Goal: Task Accomplishment & Management: Manage account settings

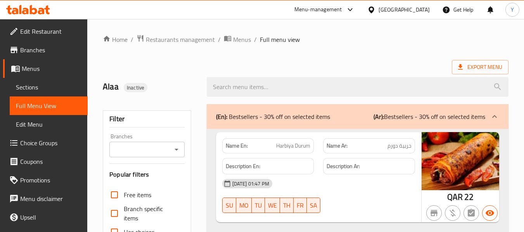
click at [417, 13] on div "Qatar" at bounding box center [404, 9] width 51 height 9
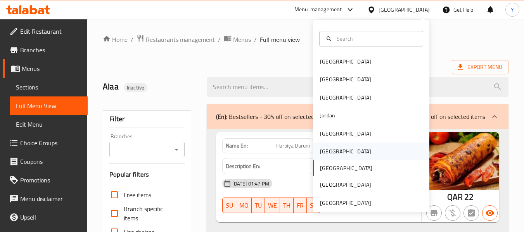
click at [367, 151] on div "[GEOGRAPHIC_DATA]" at bounding box center [371, 152] width 116 height 18
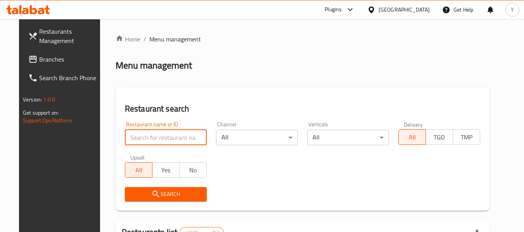
click at [146, 142] on input "search" at bounding box center [166, 138] width 82 height 16
paste input "Dr.Camel"
type input "Dr.Camel"
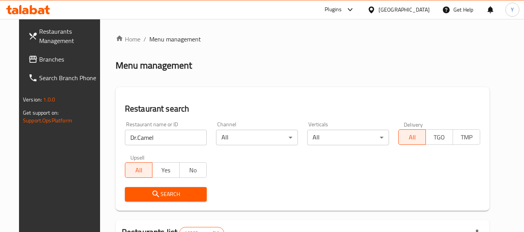
click at [218, 104] on h2 "Restaurant search" at bounding box center [302, 109] width 355 height 12
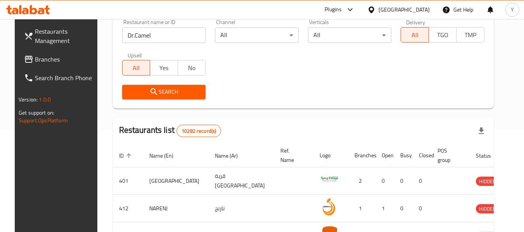
scroll to position [109, 0]
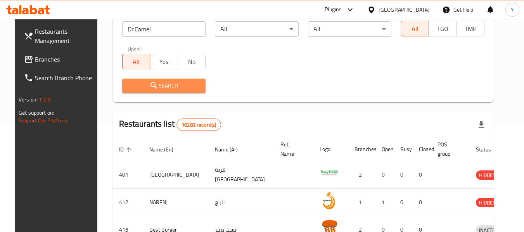
click at [181, 83] on span "Search" at bounding box center [163, 86] width 71 height 10
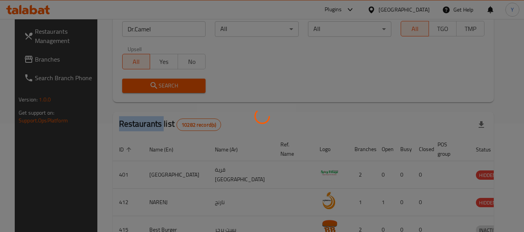
click at [181, 83] on div at bounding box center [262, 116] width 524 height 232
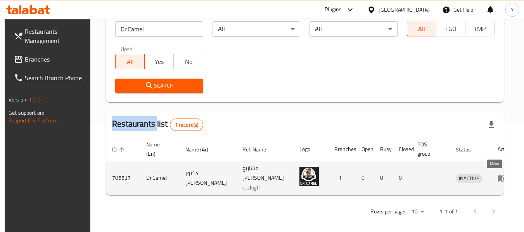
click at [503, 178] on icon "enhanced table" at bounding box center [504, 178] width 3 height 3
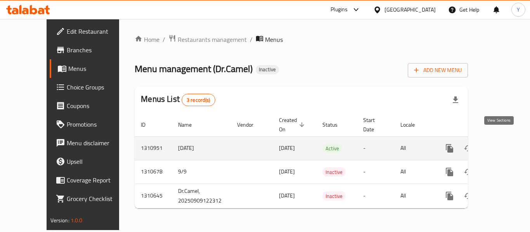
click at [501, 144] on icon "enhanced table" at bounding box center [505, 148] width 9 height 9
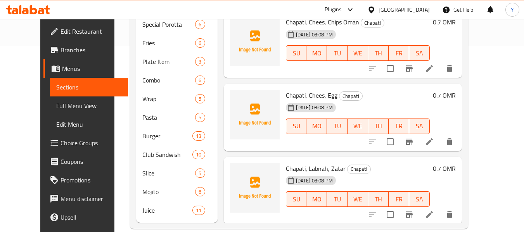
scroll to position [190, 0]
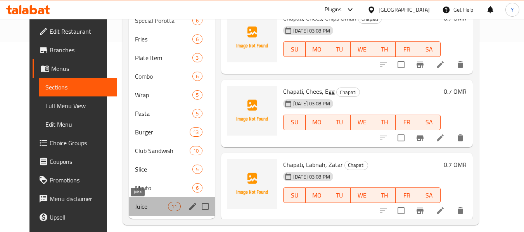
click at [138, 202] on span "Juice" at bounding box center [151, 206] width 33 height 9
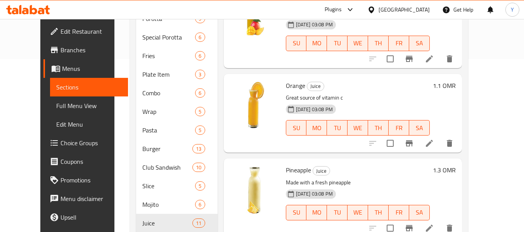
scroll to position [641, 0]
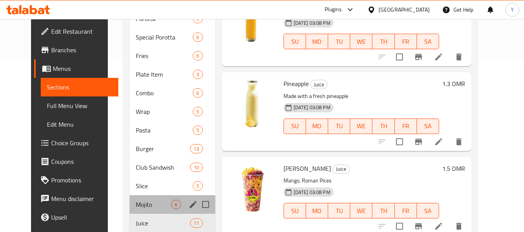
click at [130, 210] on div "Mojito 6" at bounding box center [172, 205] width 85 height 19
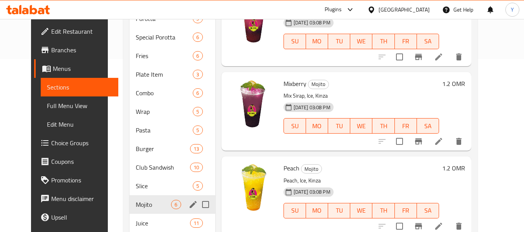
scroll to position [217, 0]
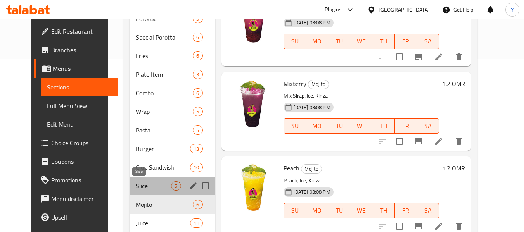
click at [136, 188] on span "Slice" at bounding box center [153, 186] width 35 height 9
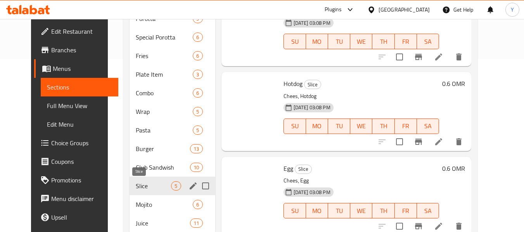
scroll to position [132, 0]
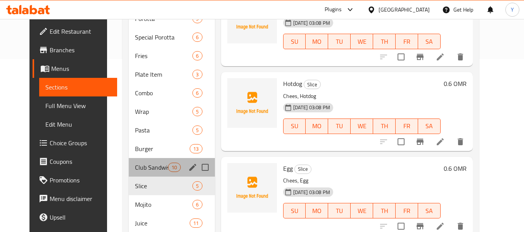
click at [134, 172] on div "Club Sandwish 10" at bounding box center [172, 167] width 86 height 19
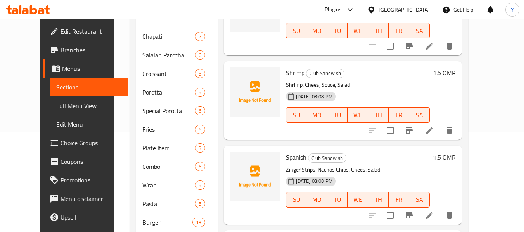
scroll to position [90, 0]
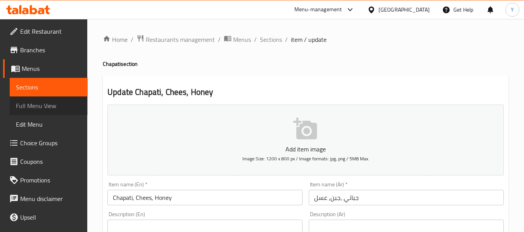
click at [49, 104] on span "Full Menu View" at bounding box center [49, 105] width 66 height 9
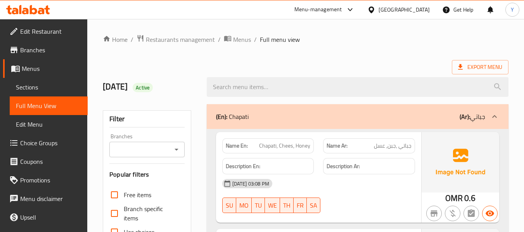
click at [309, 166] on h6 "Description En:" at bounding box center [268, 167] width 85 height 10
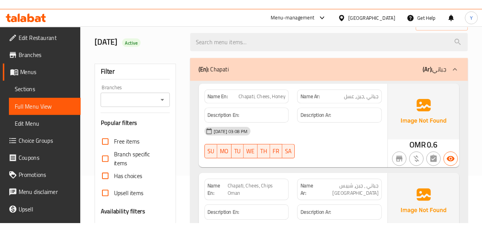
scroll to position [62, 0]
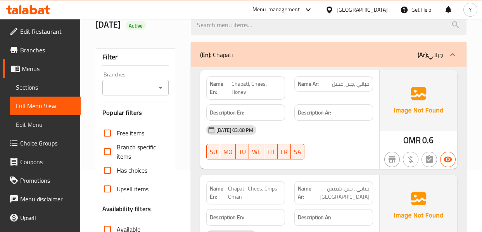
click at [336, 110] on h6 "Description Ar:" at bounding box center [334, 113] width 72 height 10
click at [448, 93] on img at bounding box center [419, 100] width 78 height 61
click at [377, 118] on div "Description Ar:" at bounding box center [334, 113] width 88 height 26
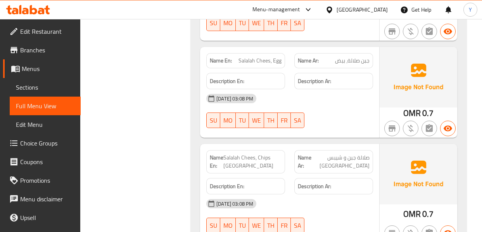
scroll to position [962, 0]
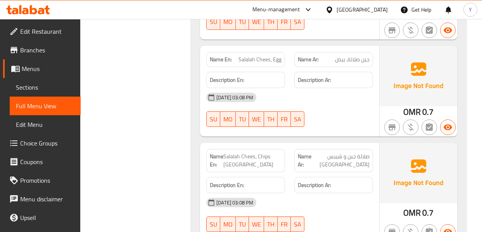
click at [365, 152] on span "صلالة جبن و شيبس عمان" at bounding box center [340, 160] width 58 height 16
click at [358, 122] on div at bounding box center [334, 126] width 88 height 9
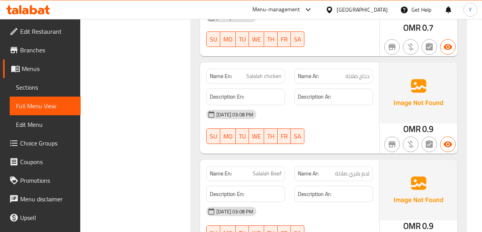
scroll to position [1148, 0]
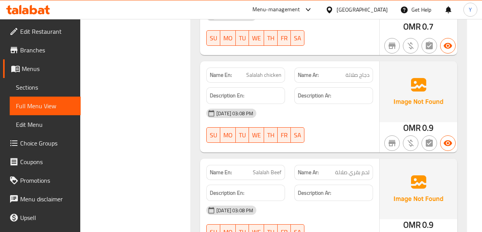
click at [308, 160] on div "Name Ar: لحم بقري صلالة" at bounding box center [334, 172] width 88 height 24
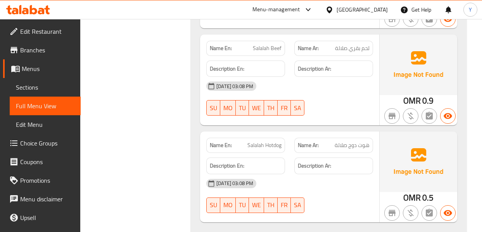
scroll to position [1288, 0]
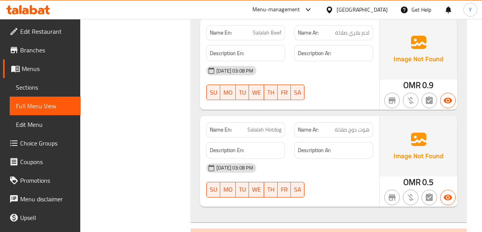
click at [416, 132] on img at bounding box center [419, 146] width 78 height 61
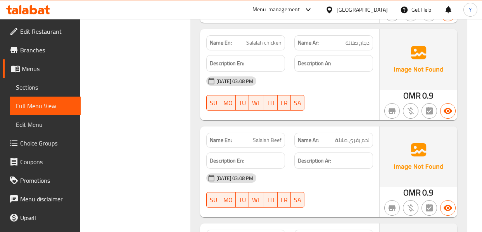
scroll to position [1179, 0]
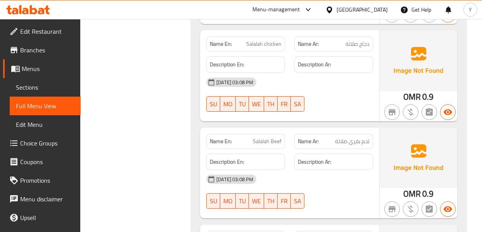
click at [365, 137] on span "لحم بقري صلالة" at bounding box center [352, 141] width 35 height 8
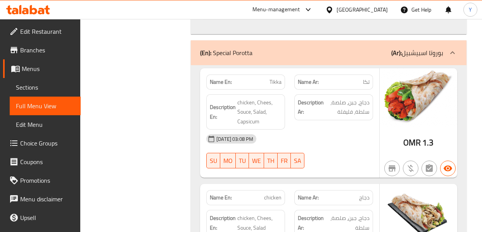
scroll to position [2653, 0]
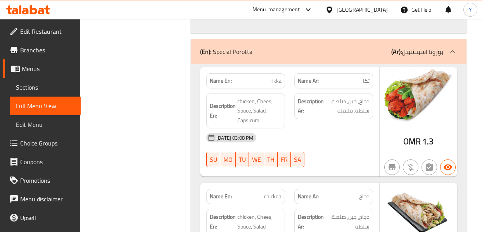
click at [368, 128] on div "10-09-2025 03:08 PM SU MO TU WE TH FR SA" at bounding box center [290, 149] width 176 height 43
click at [318, 128] on div "[DATE] 03:08 PM" at bounding box center [290, 137] width 176 height 19
click at [351, 92] on div "Description Ar: دجاج، جبن، صلصة، سلطة، فليفلة" at bounding box center [334, 110] width 88 height 45
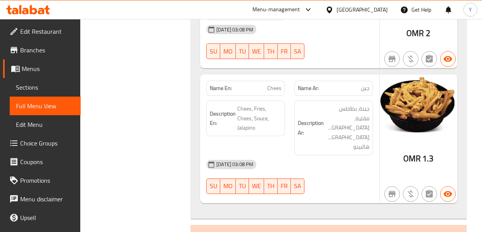
scroll to position [3926, 0]
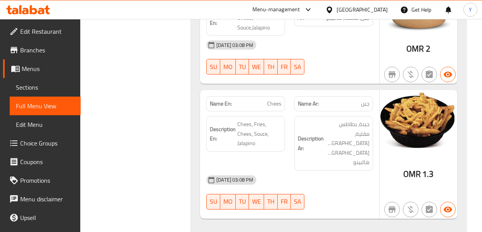
click at [275, 100] on span "Chees" at bounding box center [274, 104] width 14 height 8
copy span "Chees"
click at [275, 100] on span "Chees" at bounding box center [274, 104] width 14 height 8
click at [381, 92] on div "OMR 1.3" at bounding box center [419, 154] width 78 height 129
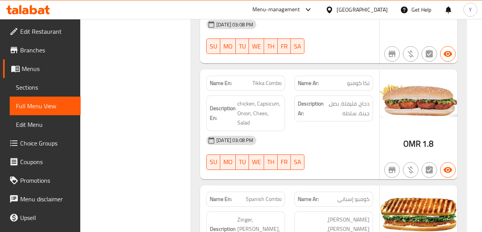
scroll to position [4779, 0]
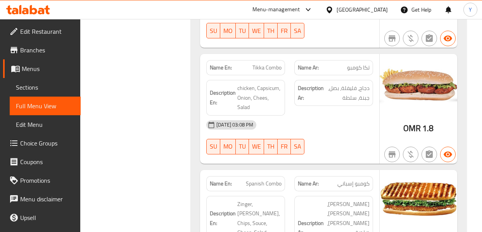
click at [381, 170] on img at bounding box center [419, 199] width 78 height 58
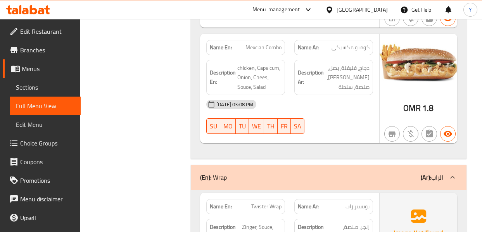
scroll to position [5167, 0]
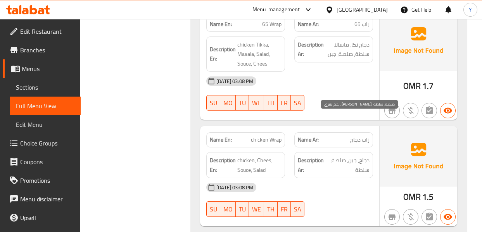
scroll to position [5586, 0]
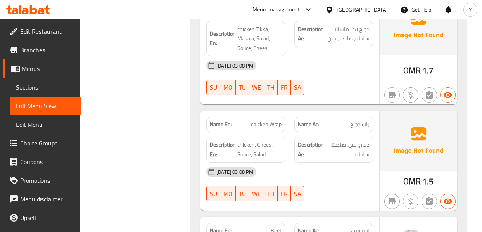
click at [277, 227] on span "Beef" at bounding box center [276, 231] width 11 height 8
copy span "Beef"
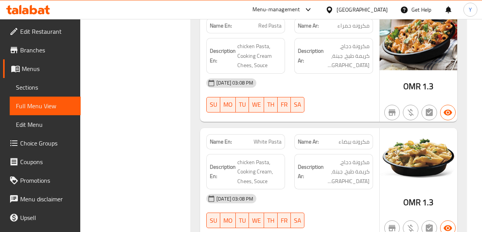
scroll to position [6207, 0]
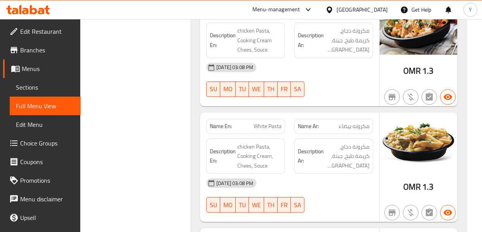
copy span "Beef Pasta"
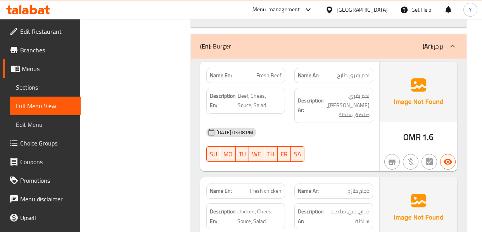
scroll to position [6548, 0]
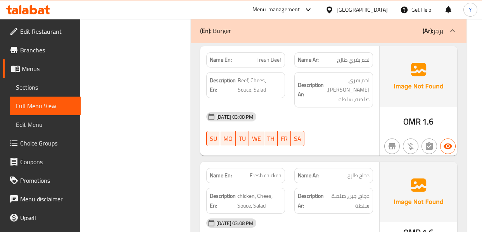
copy span "رومان"
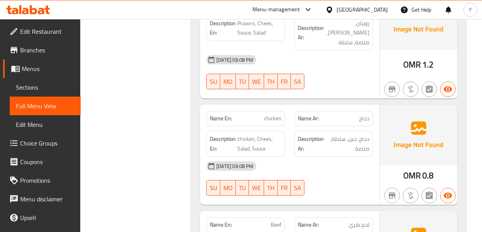
scroll to position [7635, 0]
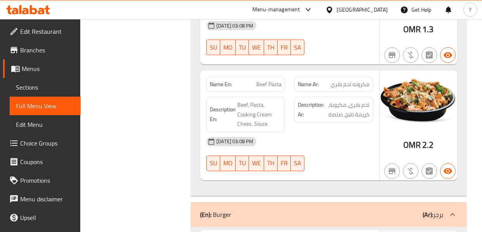
scroll to position [6363, 0]
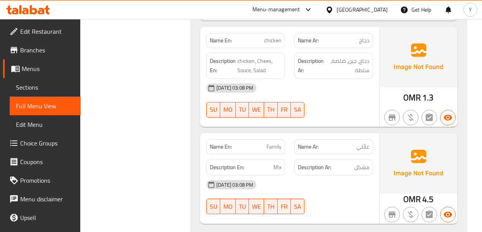
scroll to position [9032, 0]
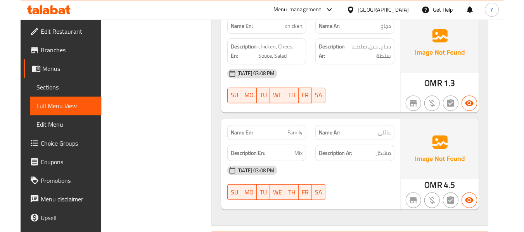
scroll to position [9063, 0]
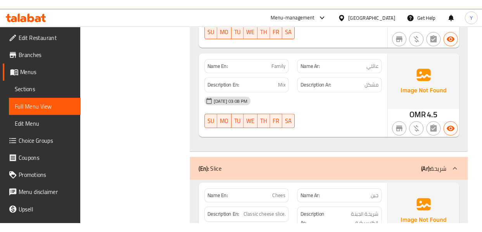
scroll to position [8861, 0]
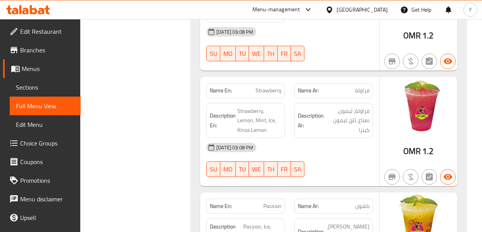
scroll to position [9885, 0]
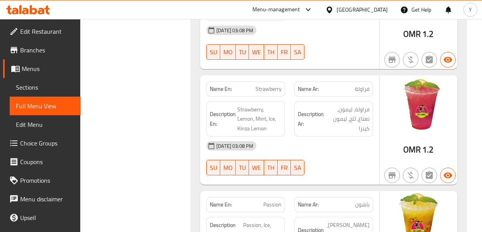
copy span "Vimto"
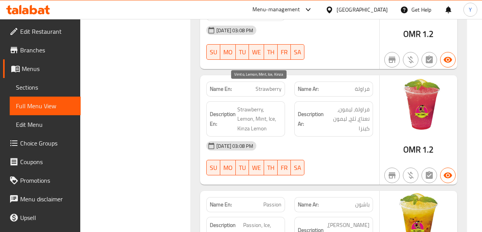
copy span "Kinza"
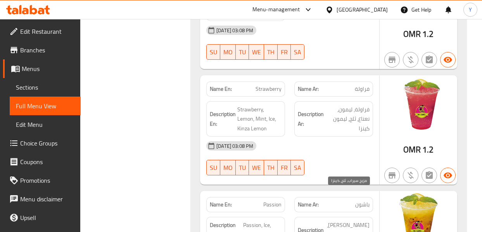
copy span "كينزا"
copy span "كزبرة"
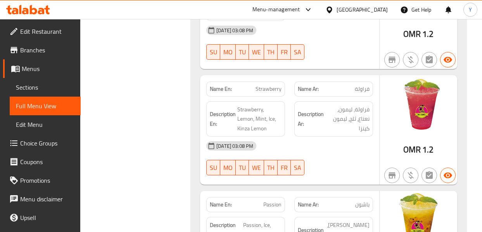
copy span "Vimto"
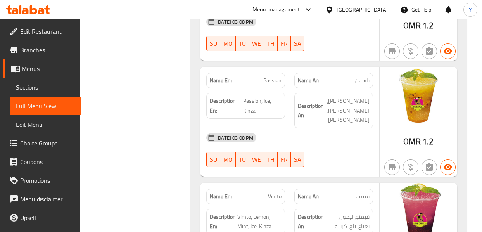
scroll to position [9994, 0]
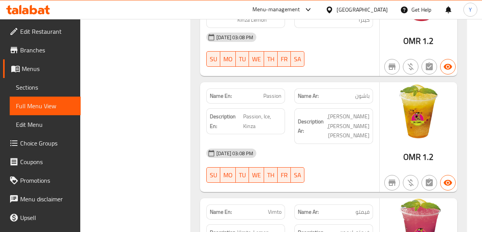
drag, startPoint x: 262, startPoint y: 87, endPoint x: 241, endPoint y: 85, distance: 21.1
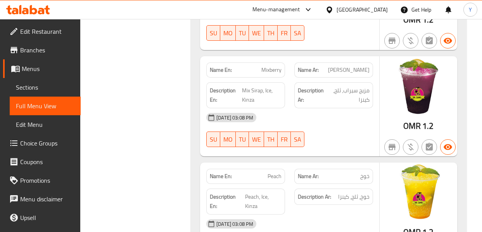
scroll to position [10257, 0]
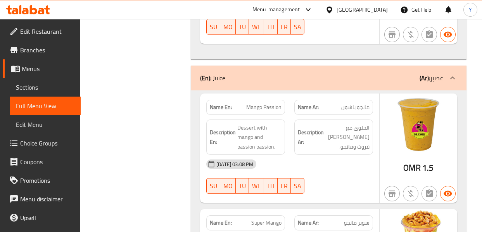
scroll to position [10459, 0]
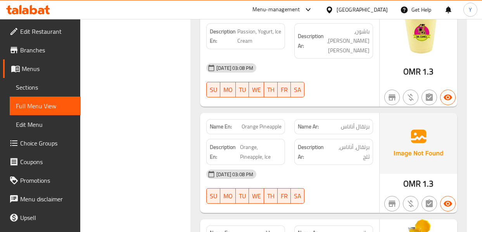
scroll to position [11142, 0]
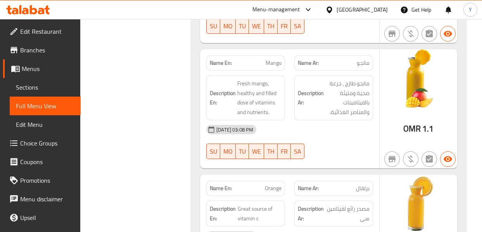
scroll to position [11297, 0]
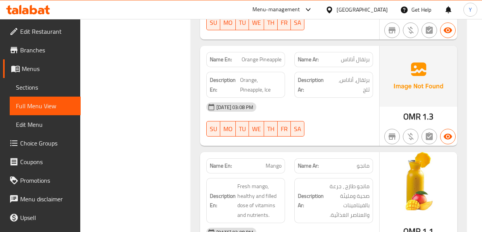
scroll to position [11178, 0]
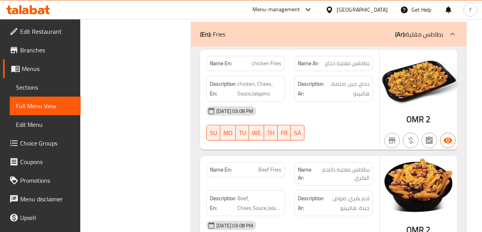
scroll to position [3602, 0]
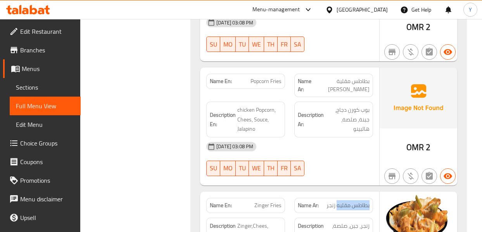
drag, startPoint x: 369, startPoint y: 141, endPoint x: 337, endPoint y: 141, distance: 32.2
click at [337, 201] on span "بطاطس مقليه زنجر" at bounding box center [348, 205] width 43 height 8
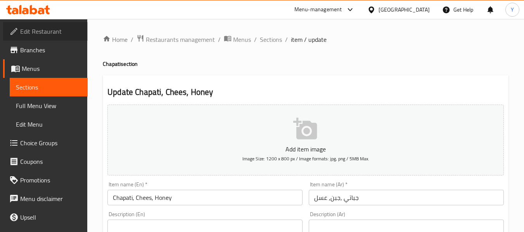
click at [63, 29] on span "Edit Restaurant" at bounding box center [50, 31] width 61 height 9
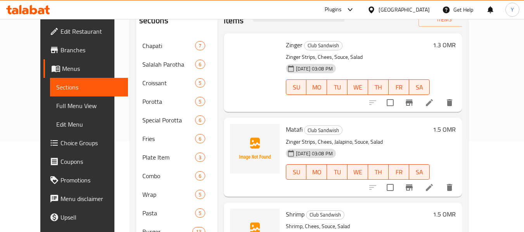
scroll to position [132, 0]
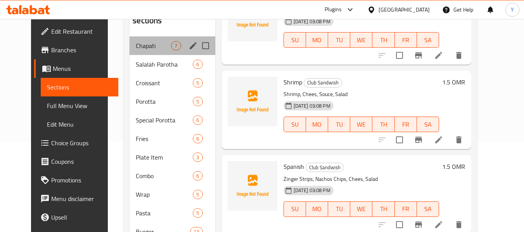
click at [140, 53] on div "Chapati 7" at bounding box center [172, 45] width 85 height 19
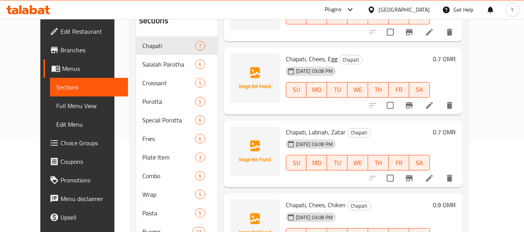
click at [286, 60] on span "Chapati, Chees, Egg" at bounding box center [312, 59] width 52 height 12
copy span "Chapati"
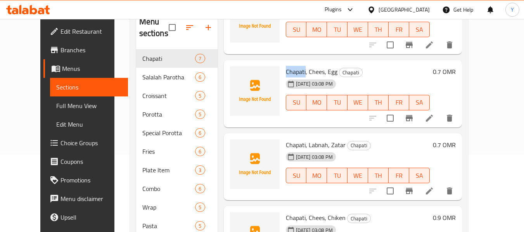
scroll to position [71, 0]
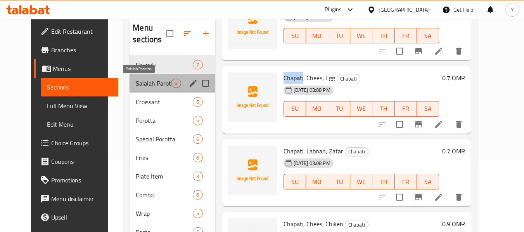
click at [146, 85] on span "Salalah Parotha" at bounding box center [153, 83] width 35 height 9
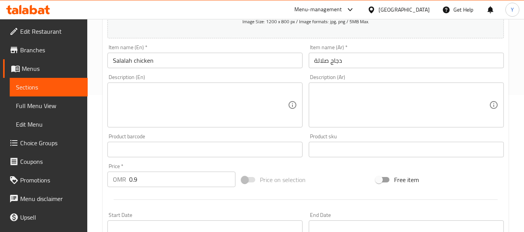
scroll to position [139, 0]
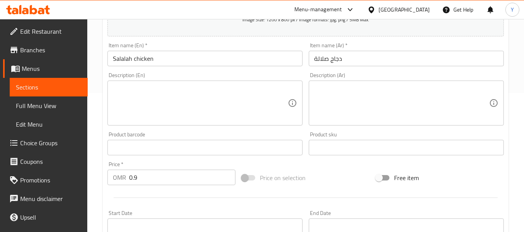
click at [224, 53] on input "Salalah chicken" at bounding box center [204, 59] width 195 height 16
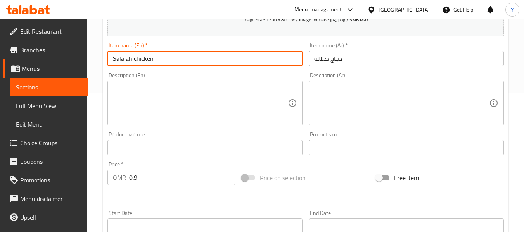
click at [224, 53] on input "Salalah chicken" at bounding box center [204, 59] width 195 height 16
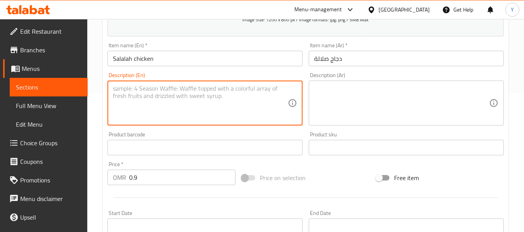
click at [126, 89] on textarea at bounding box center [200, 103] width 175 height 37
paste textarea "Chees,Chiken"
type textarea "Chees,Chiken"
click at [389, 104] on textarea at bounding box center [401, 103] width 175 height 37
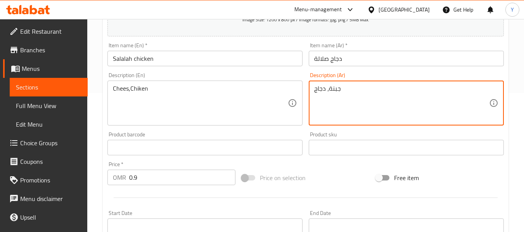
type textarea "جبنة، دجاج"
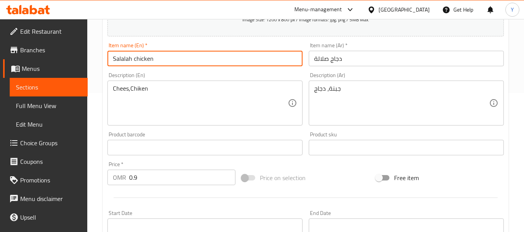
click at [202, 60] on input "Salalah chicken" at bounding box center [204, 59] width 195 height 16
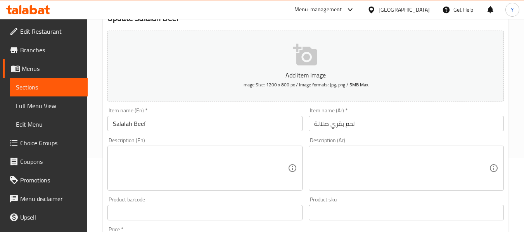
scroll to position [73, 0]
click at [263, 121] on input "Salalah Beef" at bounding box center [204, 125] width 195 height 16
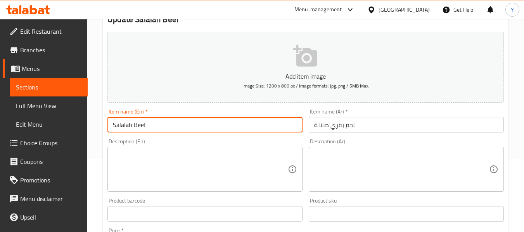
click at [263, 121] on input "Salalah Beef" at bounding box center [204, 125] width 195 height 16
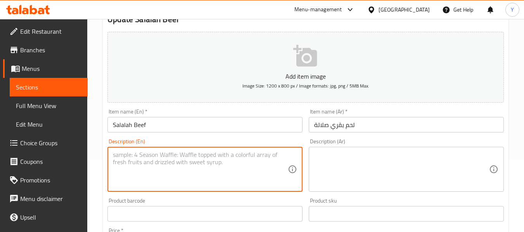
click at [165, 158] on textarea at bounding box center [200, 169] width 175 height 37
paste textarea "Chees,Beef"
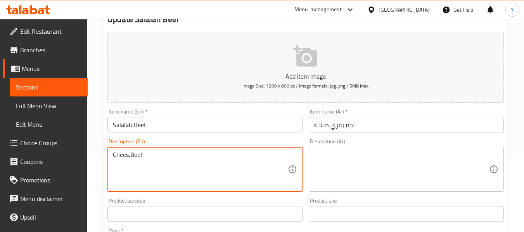
type textarea "Chees,Beef"
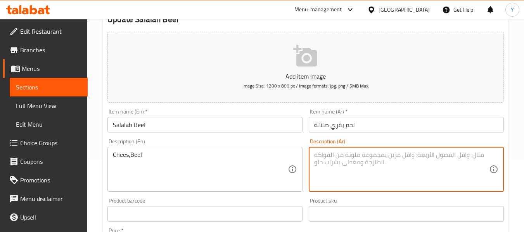
click at [341, 164] on textarea at bounding box center [401, 169] width 175 height 37
type textarea "جبنة، لحم بقري"
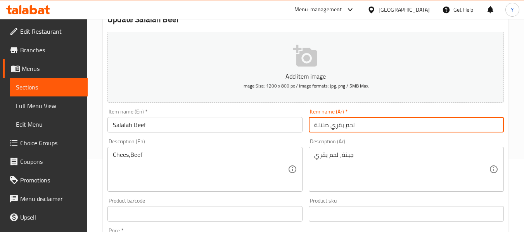
click at [341, 127] on input "لحم بقري صلالة" at bounding box center [406, 125] width 195 height 16
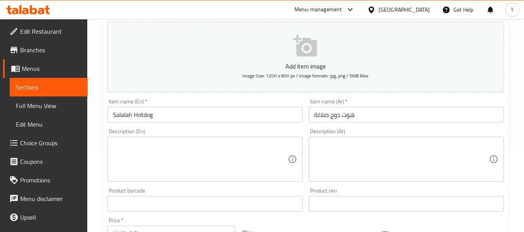
scroll to position [99, 0]
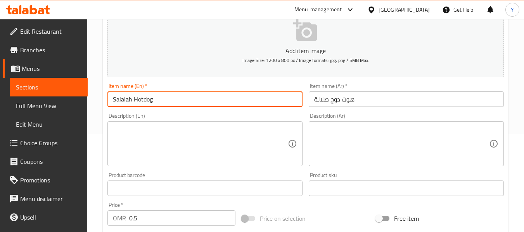
click at [208, 95] on input "Salalah Hotdog" at bounding box center [204, 100] width 195 height 16
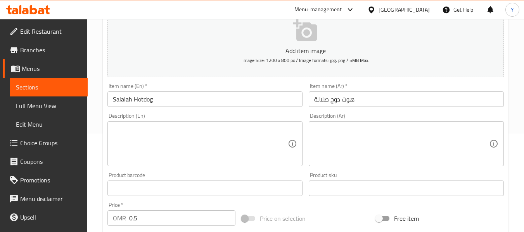
click at [239, 125] on div "Description (En)" at bounding box center [204, 143] width 195 height 45
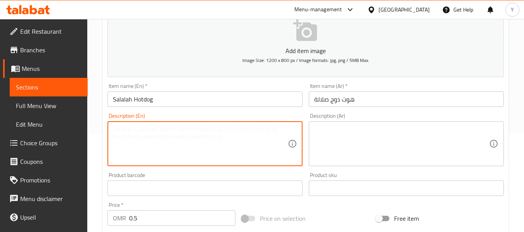
paste textarea "Chees,Hotdog"
type textarea "Chees,Hotdog"
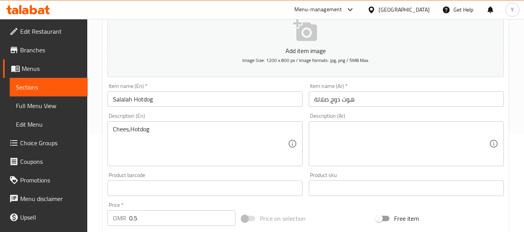
click at [340, 125] on div "Description (Ar)" at bounding box center [406, 143] width 195 height 45
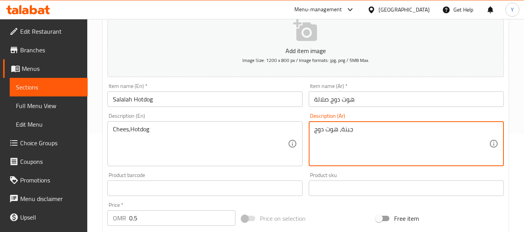
type textarea "جبنة، هوت دوج"
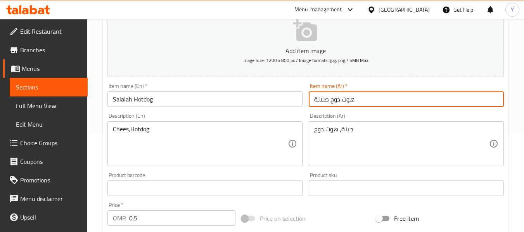
click at [357, 101] on input "هوت دوج صلالة" at bounding box center [406, 100] width 195 height 16
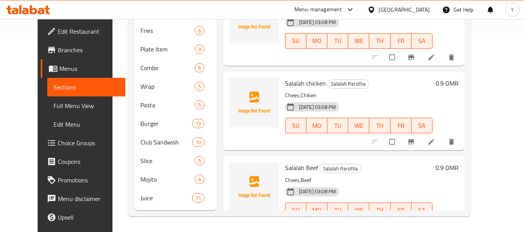
scroll to position [79, 0]
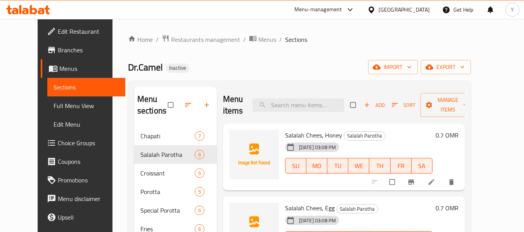
scroll to position [199, 0]
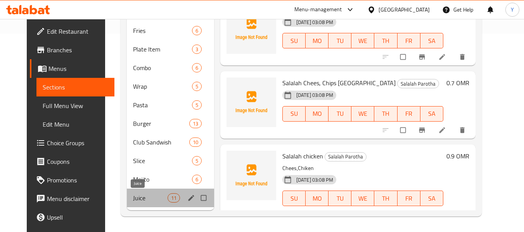
click at [133, 201] on span "Juice" at bounding box center [150, 198] width 34 height 9
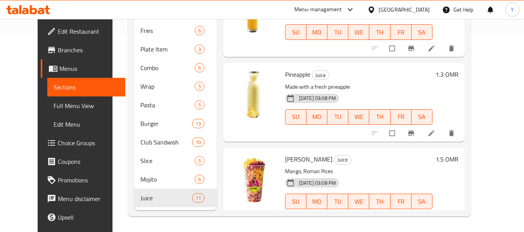
scroll to position [641, 0]
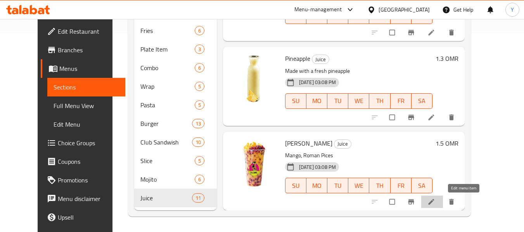
click at [434, 202] on icon at bounding box center [431, 202] width 6 height 6
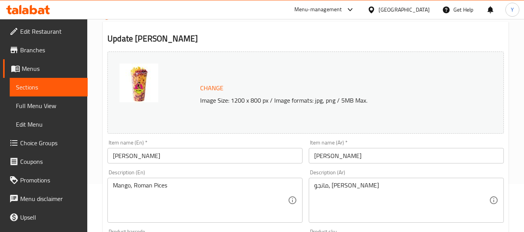
scroll to position [51, 0]
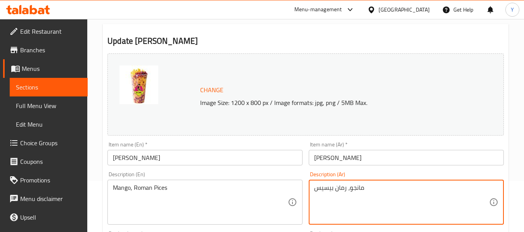
drag, startPoint x: 333, startPoint y: 189, endPoint x: 303, endPoint y: 190, distance: 30.3
click at [303, 190] on div "Change Image Size: 1200 x 800 px / Image formats: jpg, png / 5MB Max. Item name…" at bounding box center [305, 223] width 403 height 346
type textarea "مانجو، رمان قطع"
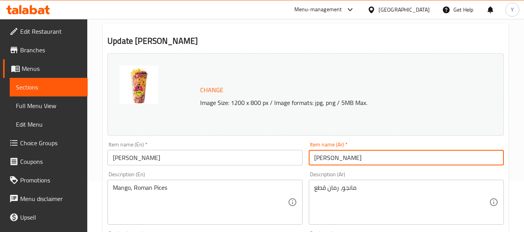
click at [323, 158] on input "[PERSON_NAME]" at bounding box center [406, 158] width 195 height 16
type input "مانجو رمان"
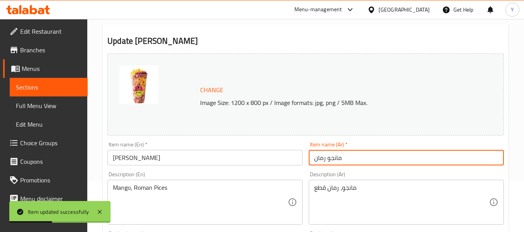
scroll to position [0, 0]
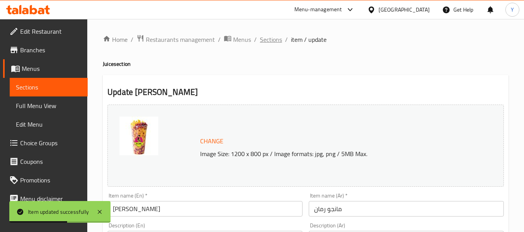
click at [265, 42] on span "Sections" at bounding box center [271, 39] width 22 height 9
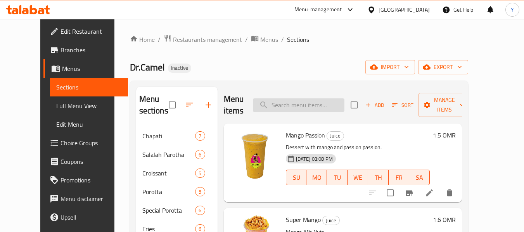
click at [268, 104] on input "search" at bounding box center [299, 106] width 92 height 14
paste input "Orange"
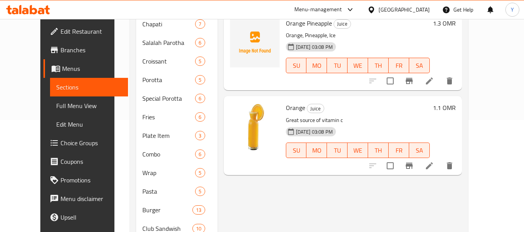
scroll to position [113, 0]
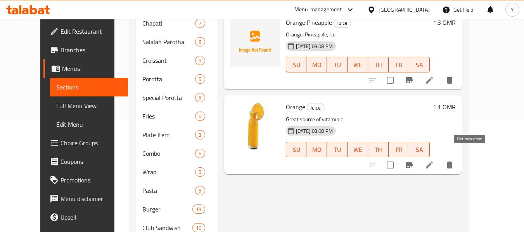
type input "Orange"
click at [433, 162] on icon at bounding box center [429, 165] width 7 height 7
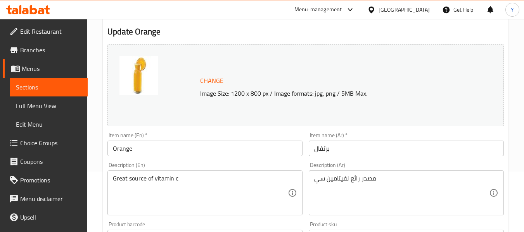
scroll to position [62, 0]
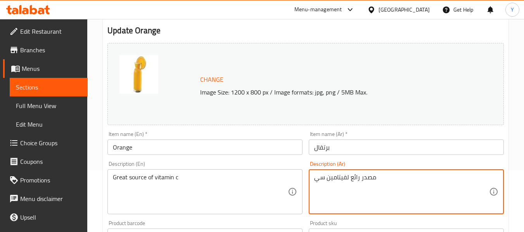
click at [354, 176] on textarea "مصدر رائع لفيتامين سي" at bounding box center [401, 192] width 175 height 37
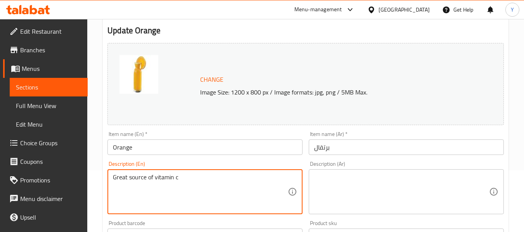
click at [196, 183] on textarea "Great source of vitamin c" at bounding box center [200, 192] width 175 height 37
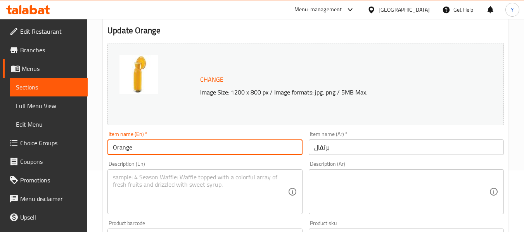
click at [224, 147] on input "Orange" at bounding box center [204, 148] width 195 height 16
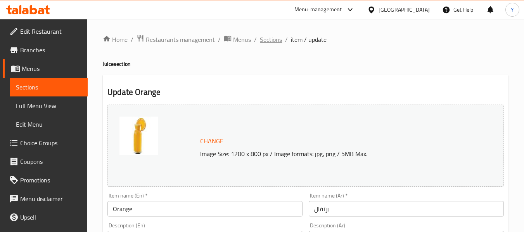
click at [273, 38] on span "Sections" at bounding box center [271, 39] width 22 height 9
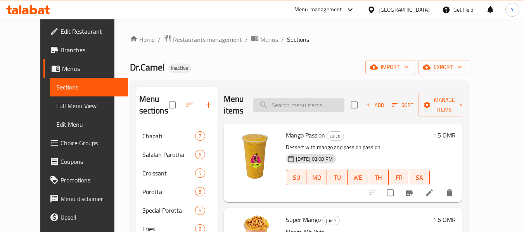
click at [323, 102] on input "search" at bounding box center [299, 106] width 92 height 14
paste input "[PERSON_NAME]"
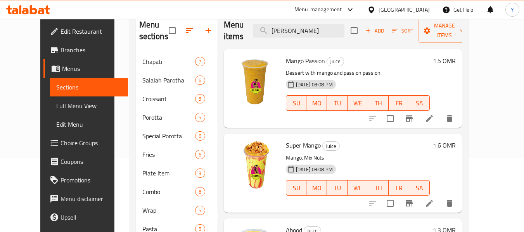
scroll to position [76, 0]
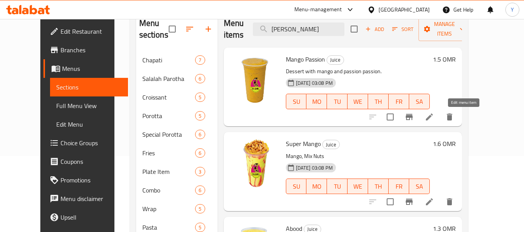
type input "[PERSON_NAME]"
click at [433, 119] on icon at bounding box center [429, 117] width 7 height 7
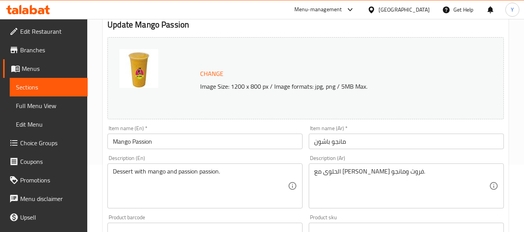
scroll to position [94, 0]
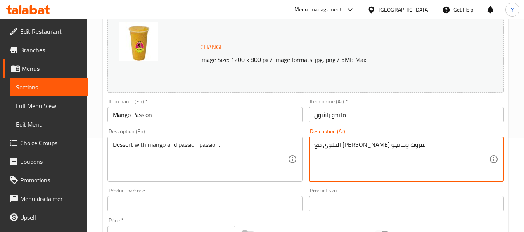
click at [365, 150] on textarea "الحلوى مع [PERSON_NAME] فروت ومانجو." at bounding box center [401, 159] width 175 height 37
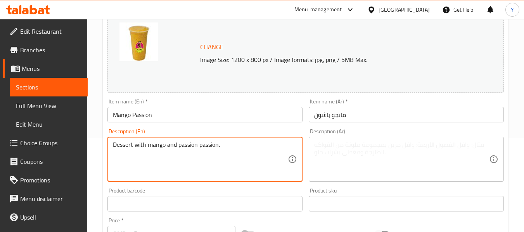
click at [222, 150] on textarea "Dessert with mango and passion passion." at bounding box center [200, 159] width 175 height 37
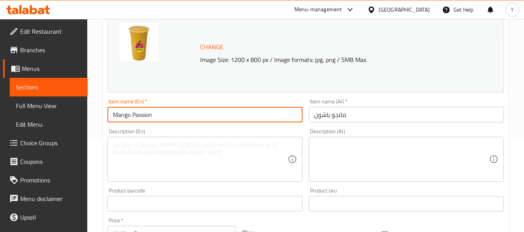
click at [239, 112] on input "Mango Passion" at bounding box center [204, 115] width 195 height 16
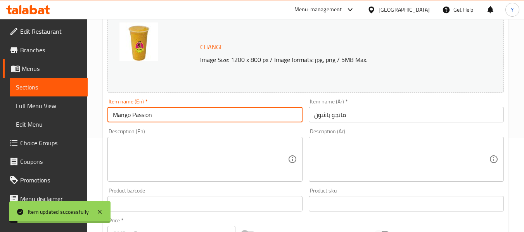
scroll to position [0, 0]
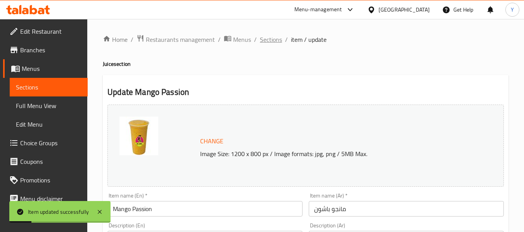
click at [267, 43] on span "Sections" at bounding box center [271, 39] width 22 height 9
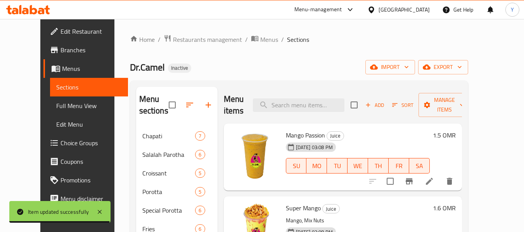
click at [243, 97] on h2 "Menu items" at bounding box center [234, 104] width 20 height 23
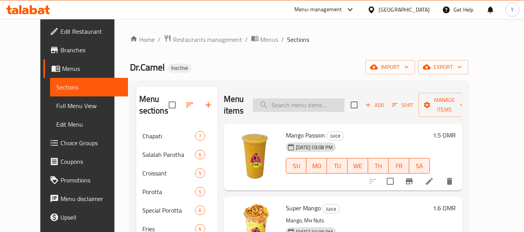
click at [324, 104] on input "search" at bounding box center [299, 106] width 92 height 14
paste input "Beef"
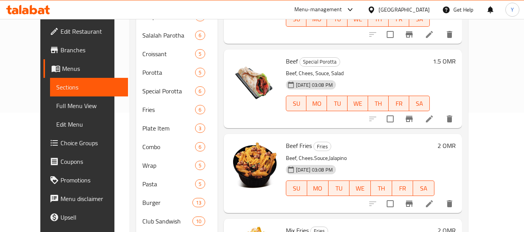
scroll to position [118, 0]
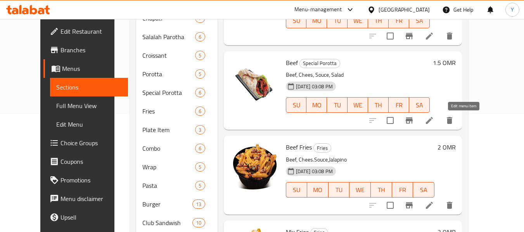
type input "Beef"
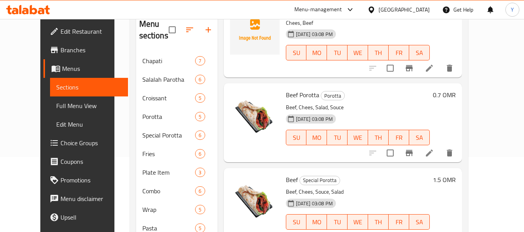
scroll to position [199, 0]
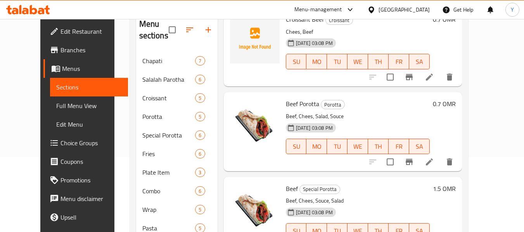
click at [306, 104] on span "Beef Porotta" at bounding box center [302, 104] width 33 height 12
copy h6 "Porotta"
drag, startPoint x: 203, startPoint y: 151, endPoint x: 212, endPoint y: 150, distance: 9.3
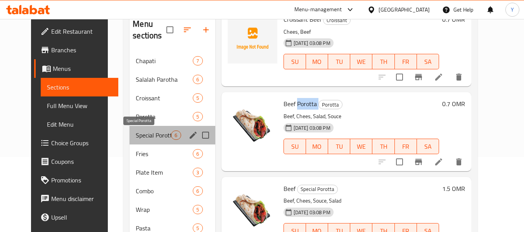
click at [136, 132] on span "Special Porotta" at bounding box center [153, 135] width 35 height 9
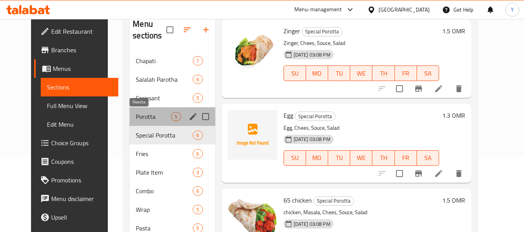
click at [136, 118] on span "Porotta" at bounding box center [153, 116] width 35 height 9
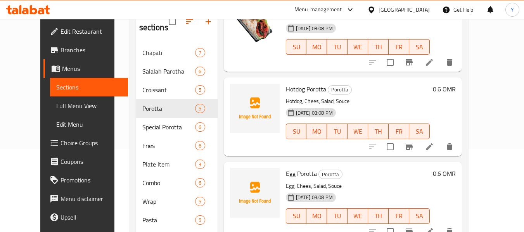
scroll to position [83, 0]
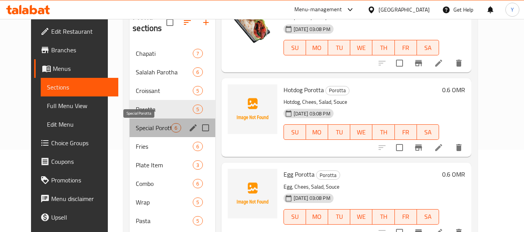
click at [141, 130] on span "Special Porotta" at bounding box center [153, 127] width 35 height 9
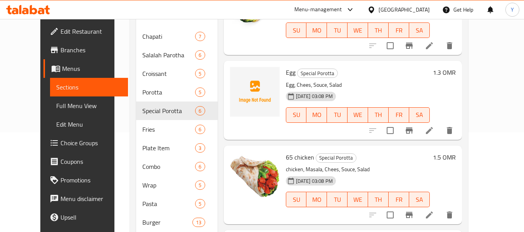
scroll to position [97, 0]
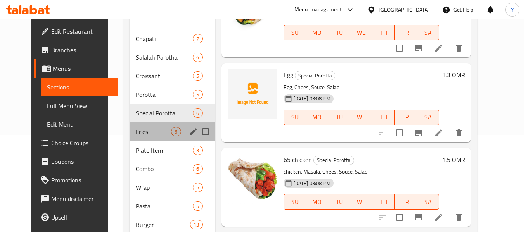
click at [143, 140] on div "Fries 6" at bounding box center [172, 132] width 85 height 19
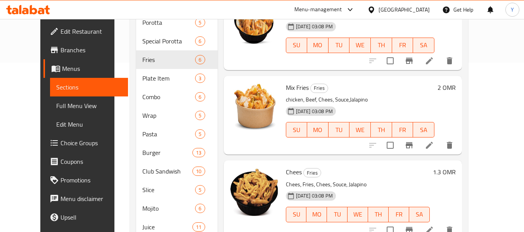
scroll to position [199, 0]
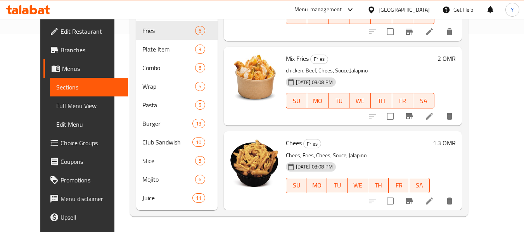
click at [440, 203] on li at bounding box center [430, 201] width 22 height 14
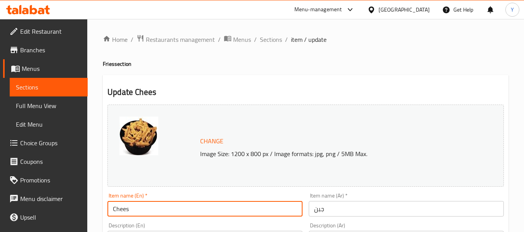
click at [198, 214] on input "Chees" at bounding box center [204, 209] width 195 height 16
type input "Chees Fries"
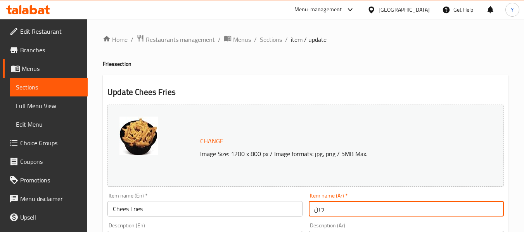
click at [338, 209] on input "جبن" at bounding box center [406, 209] width 195 height 16
paste input "بطاطس مقليه"
click at [313, 209] on input "جبن" at bounding box center [406, 209] width 195 height 16
paste input "بطاطس مقليه"
type input "بطاطس مقليه بالجبن"
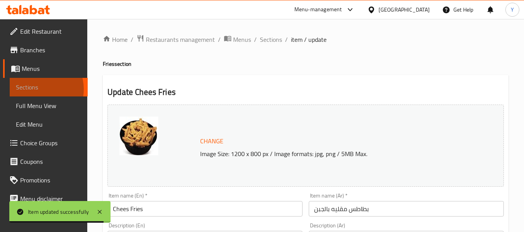
click at [37, 89] on span "Sections" at bounding box center [49, 87] width 66 height 9
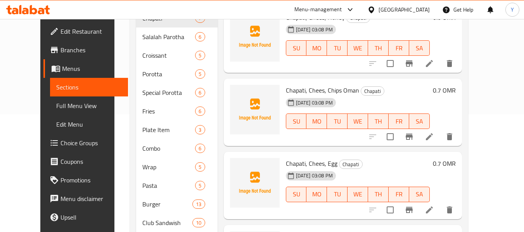
scroll to position [123, 0]
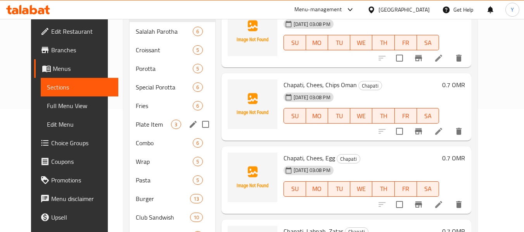
click at [133, 129] on div "Plate Item 3" at bounding box center [172, 124] width 85 height 19
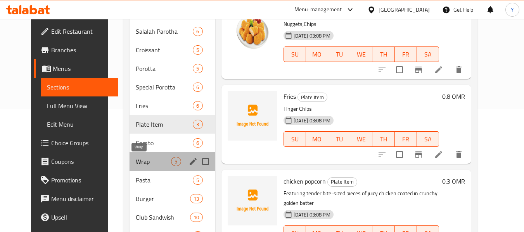
click at [136, 160] on span "Wrap" at bounding box center [153, 161] width 35 height 9
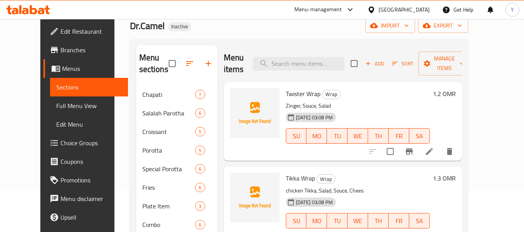
click at [300, 93] on span "Twister Wrap" at bounding box center [303, 94] width 35 height 12
copy h6 "Wrap"
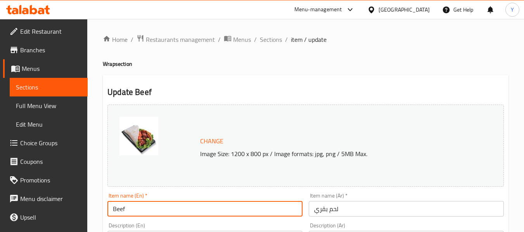
click at [190, 204] on input "Beef" at bounding box center [204, 209] width 195 height 16
paste input "Wrap"
type input "Beef Wrap"
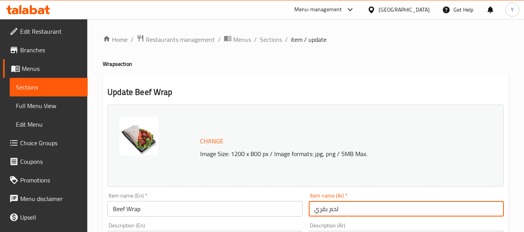
click at [313, 209] on input "لحم بقري" at bounding box center [406, 209] width 195 height 16
type input "راب لحم بقري"
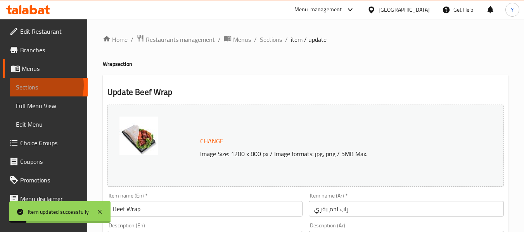
click at [37, 85] on span "Sections" at bounding box center [49, 87] width 66 height 9
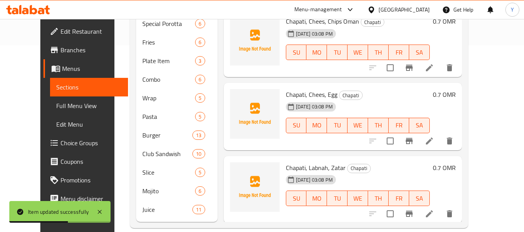
scroll to position [199, 0]
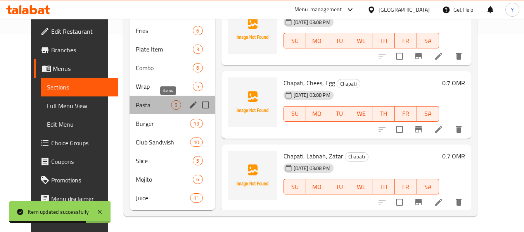
click at [171, 106] on span "5" at bounding box center [175, 105] width 9 height 7
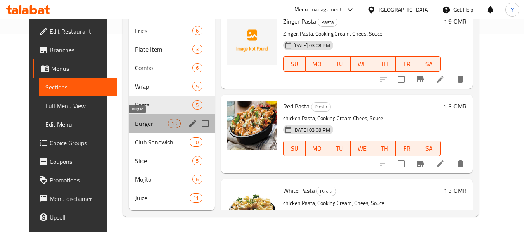
click at [135, 126] on span "Burger" at bounding box center [151, 123] width 33 height 9
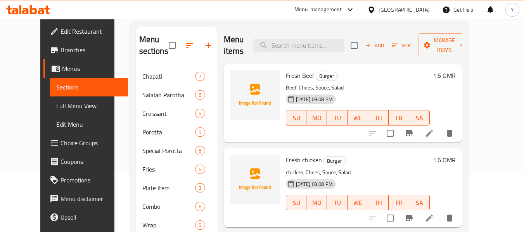
scroll to position [42, 0]
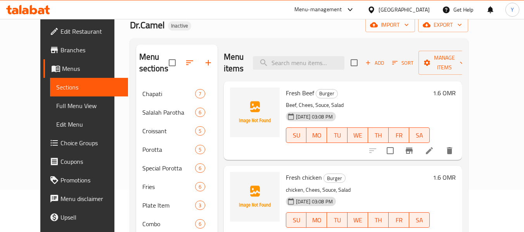
drag, startPoint x: 459, startPoint y: 147, endPoint x: 463, endPoint y: 154, distance: 7.5
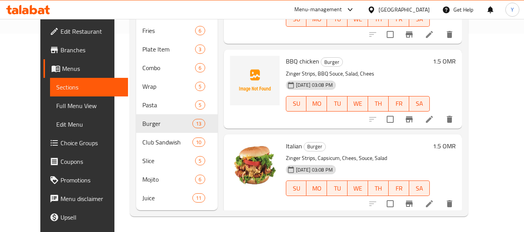
scroll to position [471, 0]
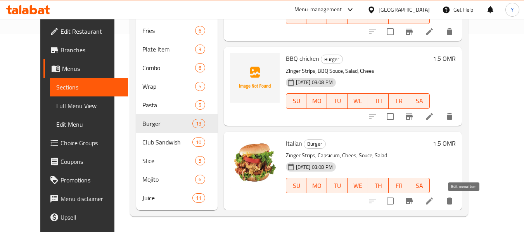
drag, startPoint x: 458, startPoint y: 202, endPoint x: 464, endPoint y: 200, distance: 6.3
click at [434, 202] on icon at bounding box center [429, 201] width 9 height 9
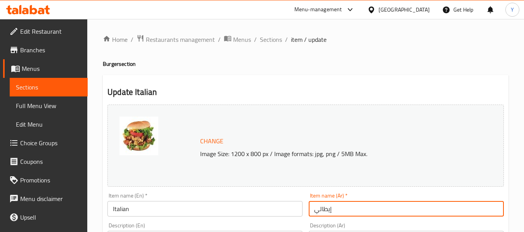
click at [333, 213] on input "إيطالي" at bounding box center [406, 209] width 195 height 16
click at [313, 209] on input "إيطالي" at bounding box center [406, 209] width 195 height 16
paste input "برجر"
type input "برجر إيطالي"
click at [171, 209] on input "Italian" at bounding box center [204, 209] width 195 height 16
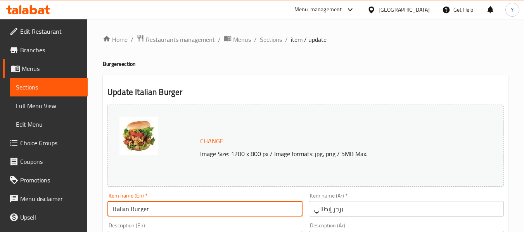
type input "Italian Burger"
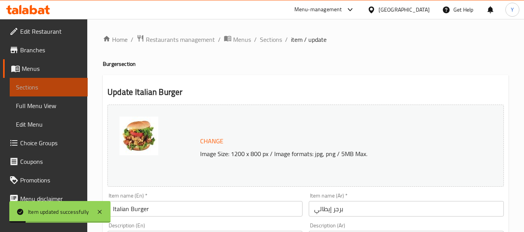
click at [76, 89] on link "Sections" at bounding box center [49, 87] width 78 height 19
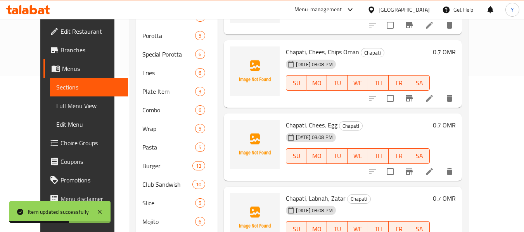
scroll to position [156, 0]
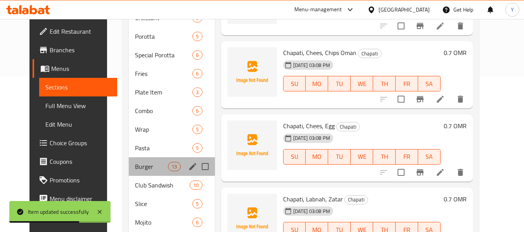
click at [135, 175] on div "Burger 13" at bounding box center [172, 166] width 86 height 19
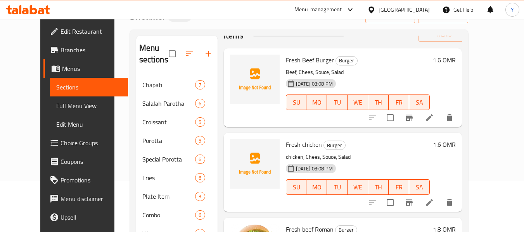
scroll to position [63, 0]
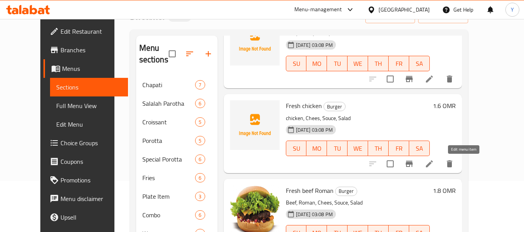
click at [434, 165] on icon at bounding box center [429, 163] width 9 height 9
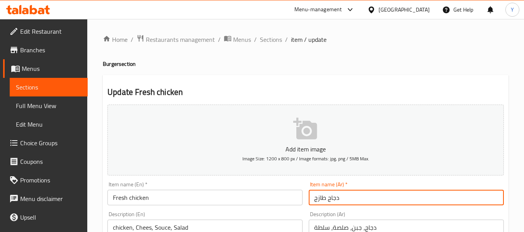
click at [315, 202] on input "دجاج طازج" at bounding box center [406, 198] width 195 height 16
type input "برجر دجاج طازج"
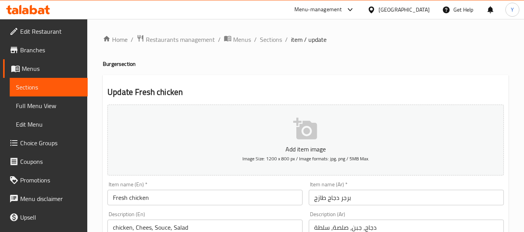
click at [111, 64] on h4 "Burger section" at bounding box center [306, 64] width 406 height 8
copy h4 "Burger"
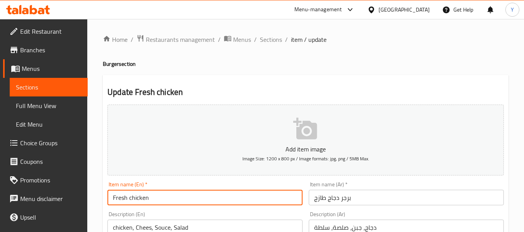
click at [175, 199] on input "Fresh chicken" at bounding box center [204, 198] width 195 height 16
paste input "Burger"
click at [175, 199] on input "Fresh chicken Burger" at bounding box center [204, 198] width 195 height 16
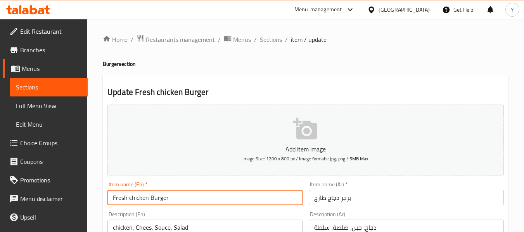
drag, startPoint x: 167, startPoint y: 199, endPoint x: 148, endPoint y: 199, distance: 19.0
click at [148, 199] on input "Fresh chicken Burger" at bounding box center [204, 198] width 195 height 16
type input "Fresh chicken Burger"
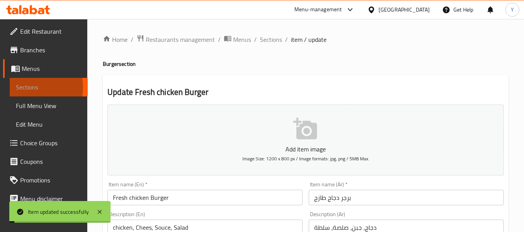
click at [27, 87] on span "Sections" at bounding box center [49, 87] width 66 height 9
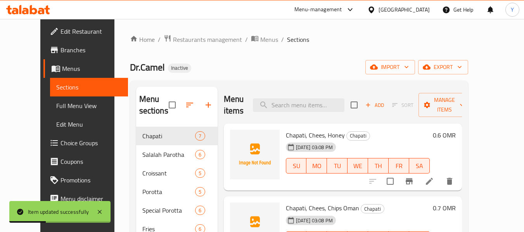
scroll to position [199, 0]
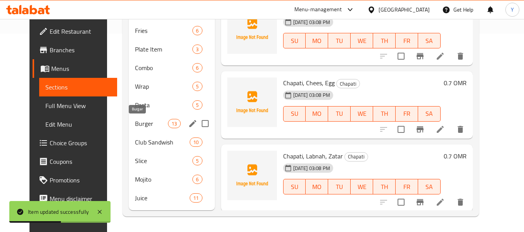
click at [144, 126] on span "Burger" at bounding box center [151, 123] width 33 height 9
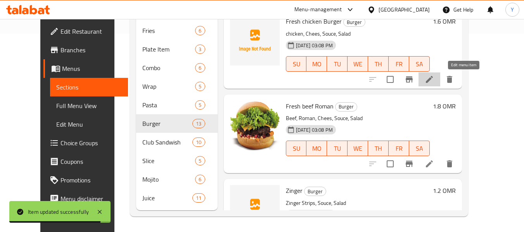
click at [433, 78] on icon at bounding box center [429, 79] width 7 height 7
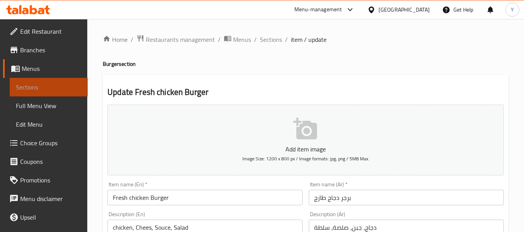
click at [61, 81] on link "Sections" at bounding box center [49, 87] width 78 height 19
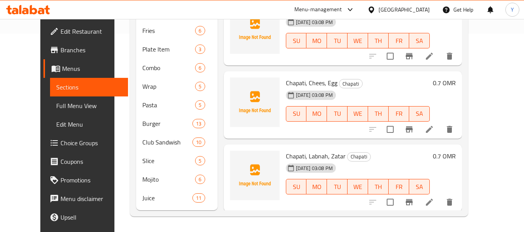
scroll to position [221, 0]
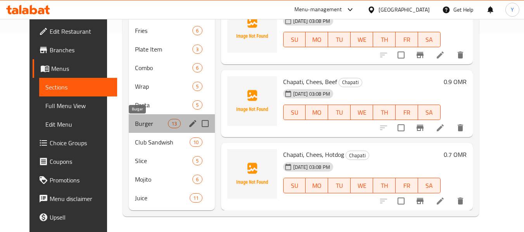
click at [135, 119] on span "Burger" at bounding box center [151, 123] width 33 height 9
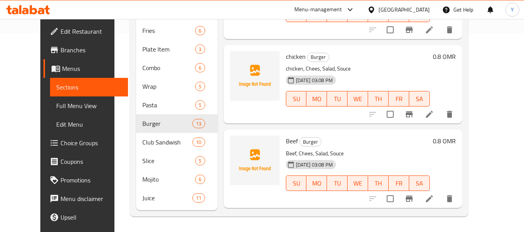
scroll to position [756, 0]
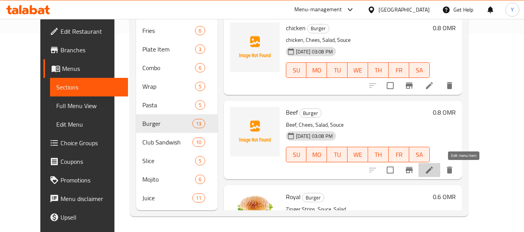
click at [434, 166] on icon at bounding box center [429, 170] width 9 height 9
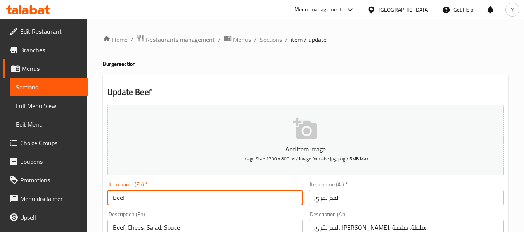
click at [271, 196] on input "Beef" at bounding box center [204, 198] width 195 height 16
paste input "Burger"
type input "Beef Burger"
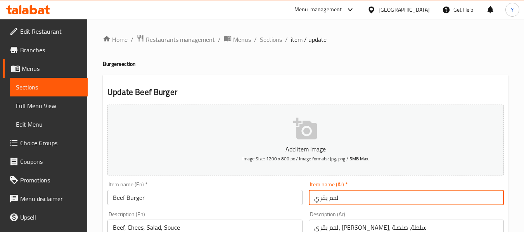
click at [315, 199] on input "لحم بقري" at bounding box center [406, 198] width 195 height 16
type input "برجر لحم بقري"
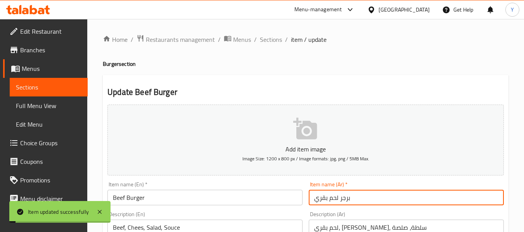
click at [58, 91] on span "Sections" at bounding box center [49, 87] width 66 height 9
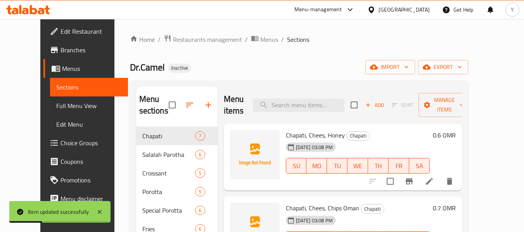
scroll to position [199, 0]
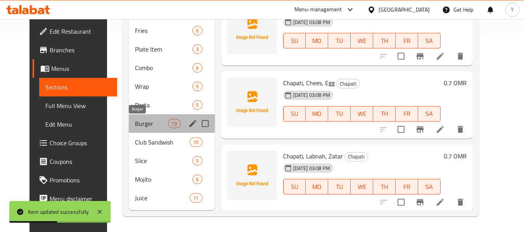
click at [135, 125] on span "Burger" at bounding box center [151, 123] width 33 height 9
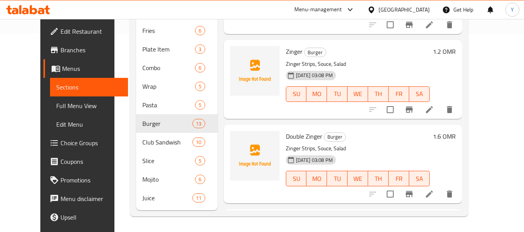
scroll to position [140, 0]
click at [433, 109] on icon at bounding box center [429, 109] width 7 height 7
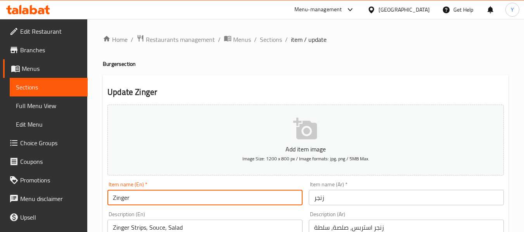
click at [215, 197] on input "Zinger" at bounding box center [204, 198] width 195 height 16
paste input "Burger"
type input "Zinger Burger"
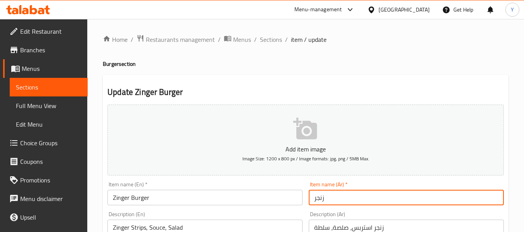
click at [313, 201] on input "زنجر" at bounding box center [406, 198] width 195 height 16
type input "برجر زنجر"
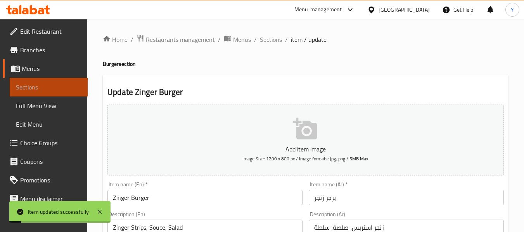
click at [67, 88] on span "Sections" at bounding box center [49, 87] width 66 height 9
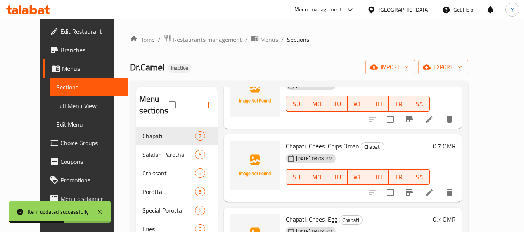
scroll to position [199, 0]
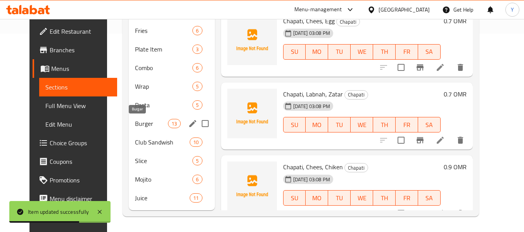
click at [135, 120] on span "Burger" at bounding box center [151, 123] width 33 height 9
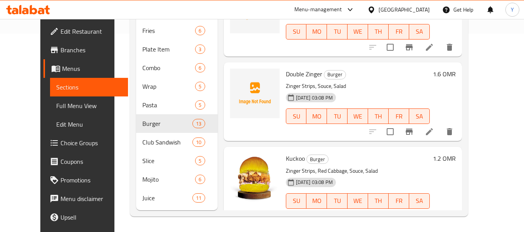
scroll to position [243, 0]
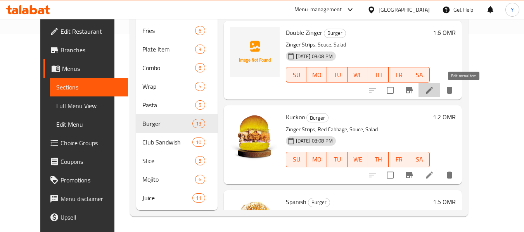
click at [434, 90] on icon at bounding box center [429, 90] width 9 height 9
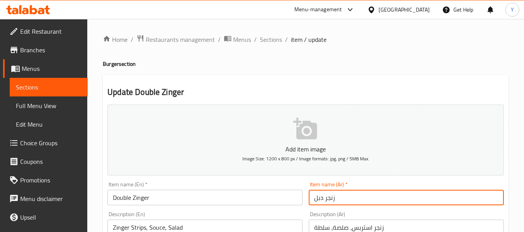
click at [315, 200] on input "زنجر دبل" at bounding box center [406, 198] width 195 height 16
type input "برجر زنجر دبل"
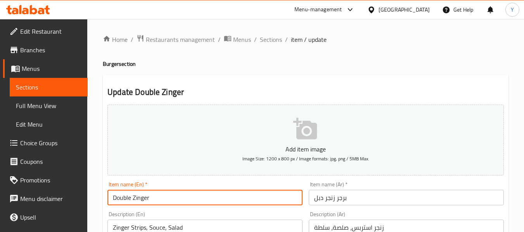
click at [202, 199] on input "Double Zinger" at bounding box center [204, 198] width 195 height 16
paste input "Burger"
type input "Double Zinger Burger"
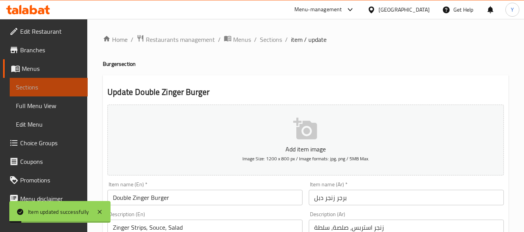
click at [55, 93] on link "Sections" at bounding box center [49, 87] width 78 height 19
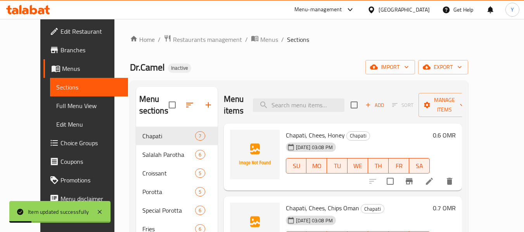
scroll to position [199, 0]
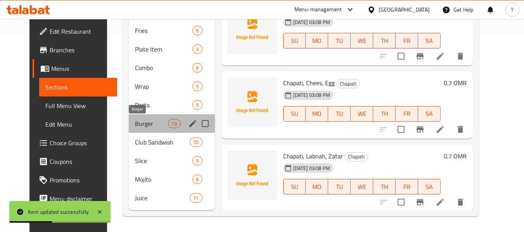
click at [135, 122] on span "Burger" at bounding box center [151, 123] width 33 height 9
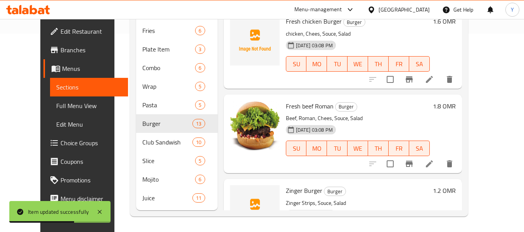
click at [484, 163] on div "Home / Restaurants management / Menus / Sections Dr.Camel Inactive import expor…" at bounding box center [298, 26] width 369 height 412
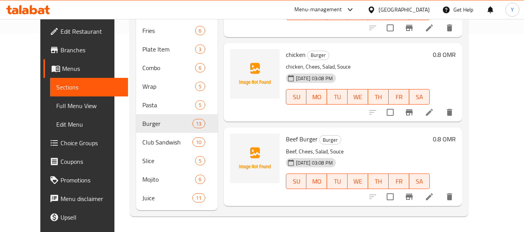
scroll to position [750, 0]
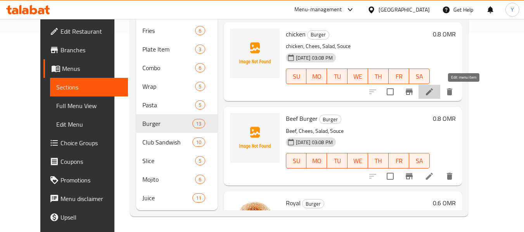
click at [434, 92] on icon at bounding box center [429, 91] width 9 height 9
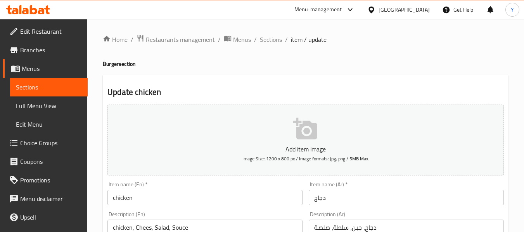
click at [290, 199] on input "chicken" at bounding box center [204, 198] width 195 height 16
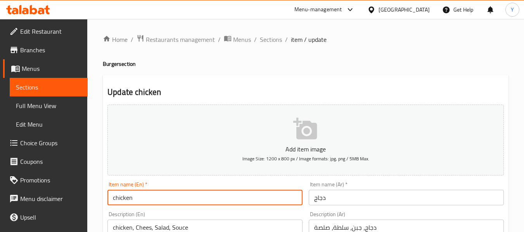
paste input "Burger"
type input "chicken Burger"
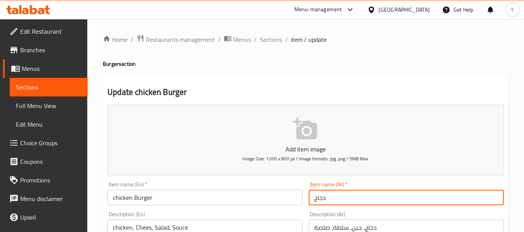
click at [314, 201] on input "دجاج" at bounding box center [406, 198] width 195 height 16
type input "برجر دجاج"
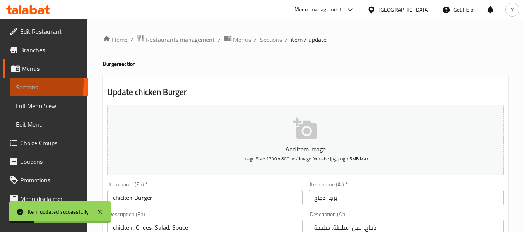
click at [16, 83] on span "Sections" at bounding box center [49, 87] width 66 height 9
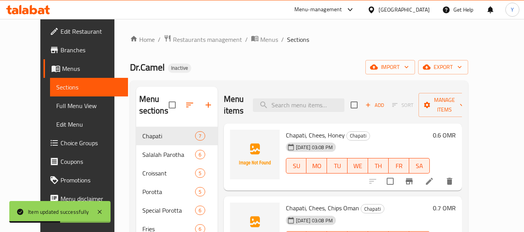
scroll to position [199, 0]
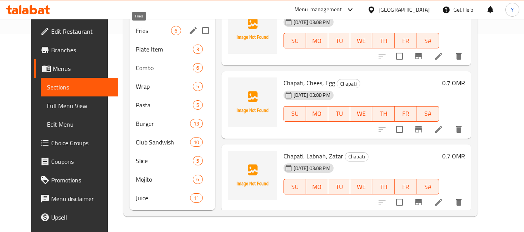
click at [147, 32] on span "Fries" at bounding box center [153, 30] width 35 height 9
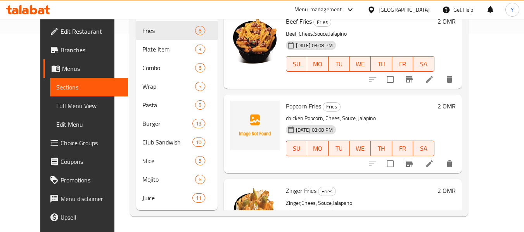
scroll to position [217, 0]
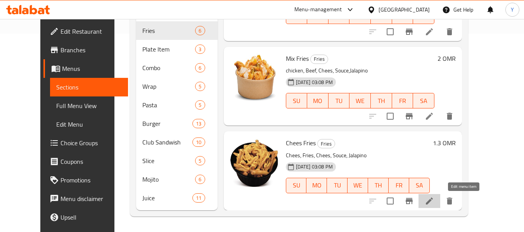
click at [434, 199] on icon at bounding box center [429, 201] width 9 height 9
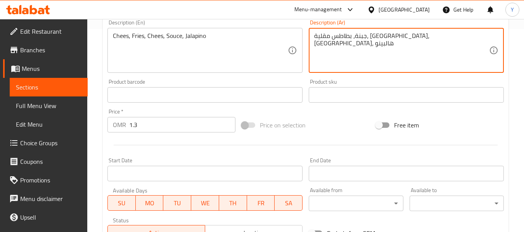
click at [361, 38] on textarea "جبنة، بطاطس مقلية، جبنة، صلصة، هالبينو" at bounding box center [401, 50] width 175 height 37
type textarea "جبنة، بطاطس مقلية، صلصة، هالبينو"
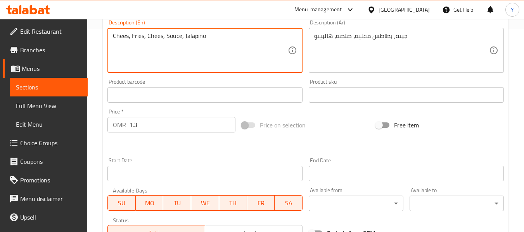
click at [154, 36] on textarea "Chees, Fries, Chees, Souce, Jalapino" at bounding box center [200, 50] width 175 height 37
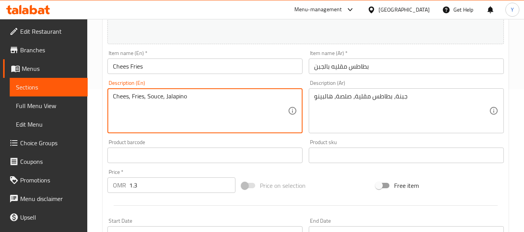
scroll to position [140, 0]
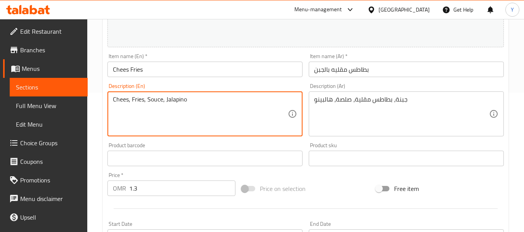
type textarea "Chees, Fries, Souce, Jalapino"
click at [430, 67] on input "بطاطس مقليه بالجبن" at bounding box center [406, 70] width 195 height 16
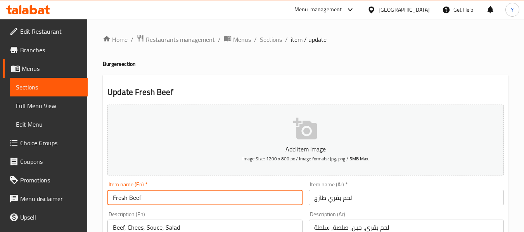
click at [201, 200] on input "Fresh Beef" at bounding box center [204, 198] width 195 height 16
type input "Fresh Beef Burger"
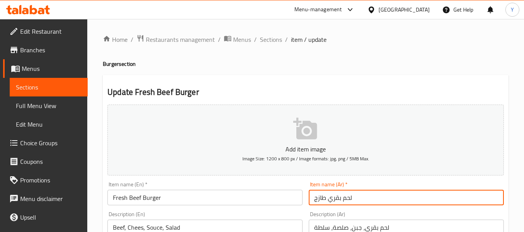
click at [314, 202] on input "لحم بقري طازج" at bounding box center [406, 198] width 195 height 16
click at [357, 200] on input "برجر لحم بقري طازج" at bounding box center [406, 198] width 195 height 16
type input "برجر لحم بقري طازج"
